Goal: Task Accomplishment & Management: Manage account settings

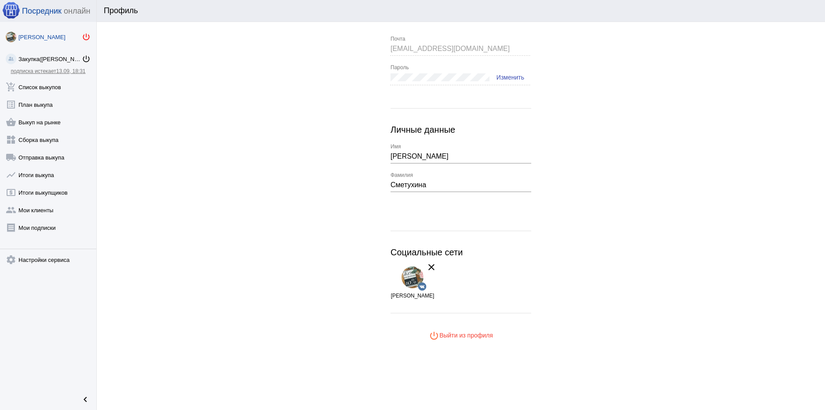
click at [87, 37] on mat-icon "power_settings_new" at bounding box center [86, 37] width 9 height 9
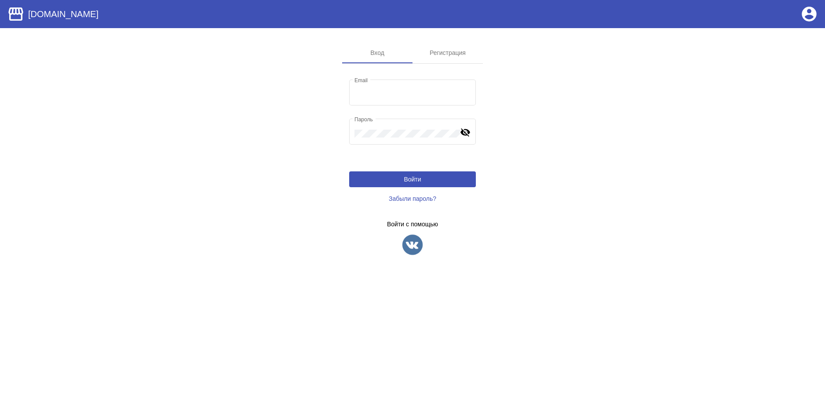
type input "rogacheva_tanechka@mail.ru"
click at [411, 237] on img at bounding box center [413, 245] width 22 height 22
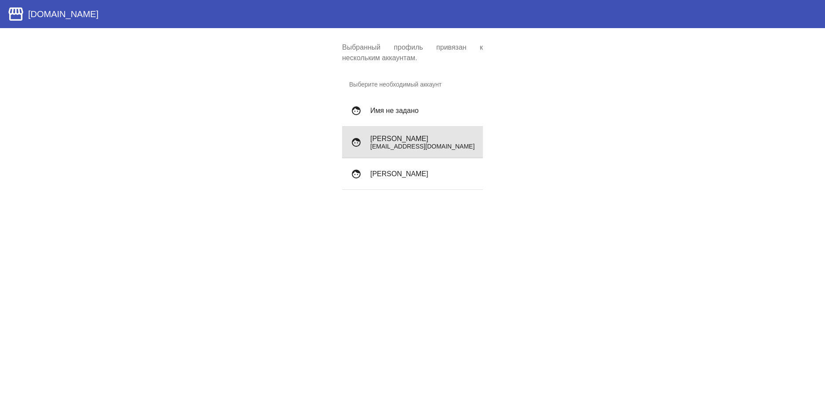
click at [421, 146] on p "sadamcheg1996@gmail.com" at bounding box center [423, 146] width 106 height 7
